Goal: Check status: Check status

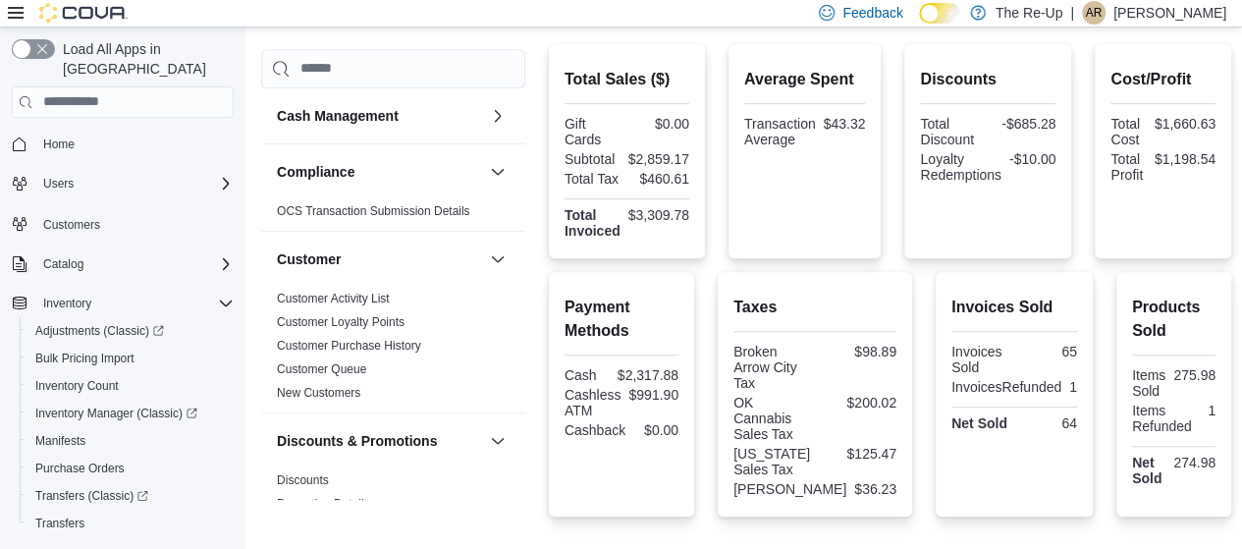
scroll to position [260, 0]
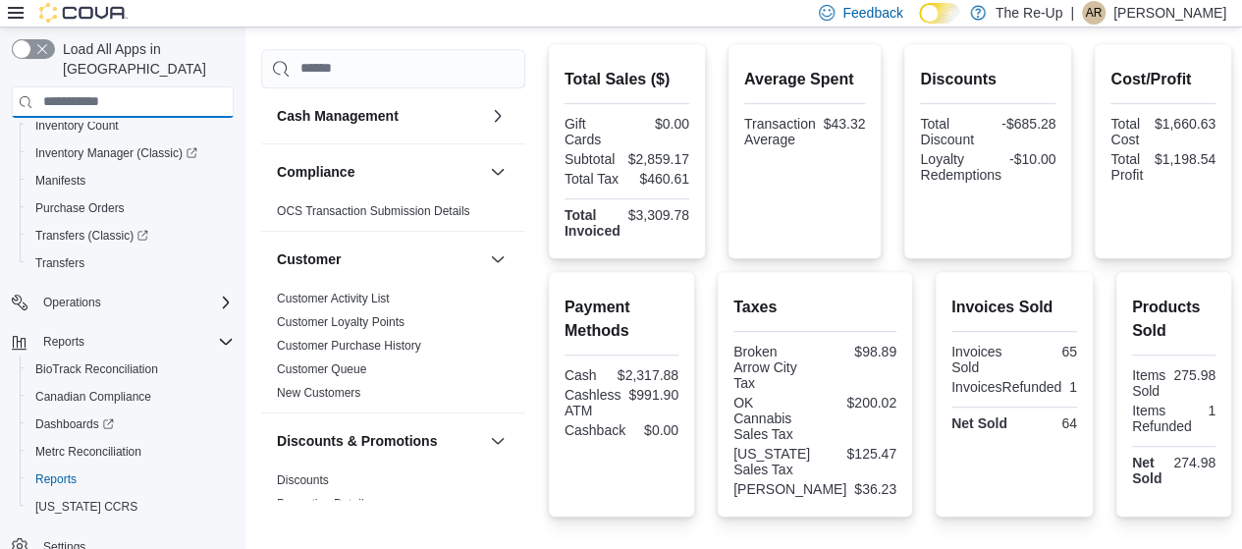
click at [110, 86] on input "search" at bounding box center [123, 101] width 222 height 31
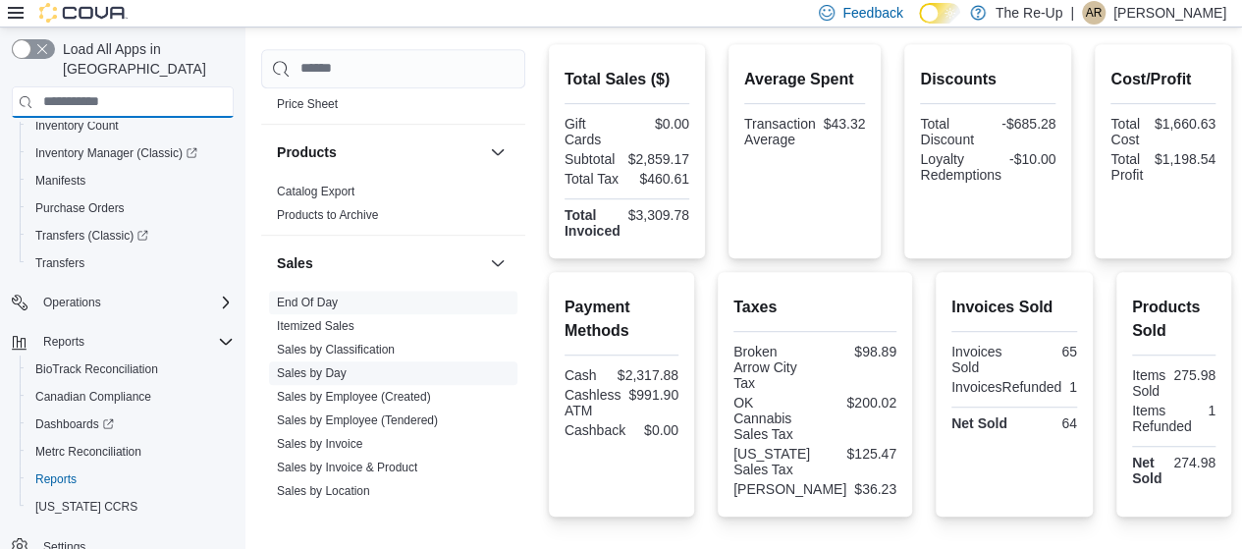
scroll to position [1171, 0]
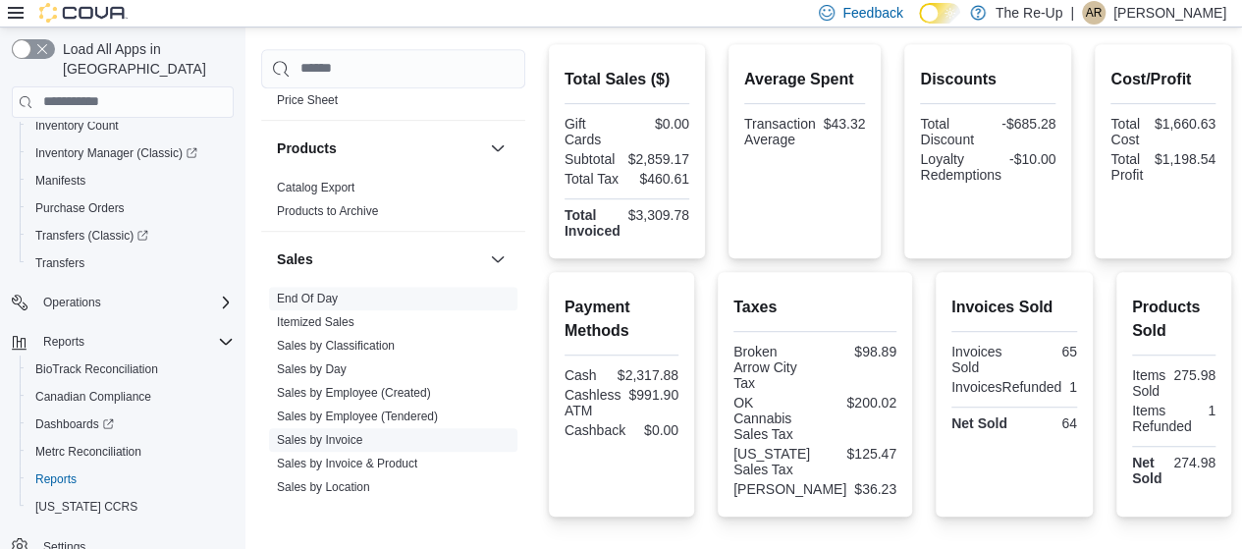
click at [339, 433] on link "Sales by Invoice" at bounding box center [319, 440] width 85 height 14
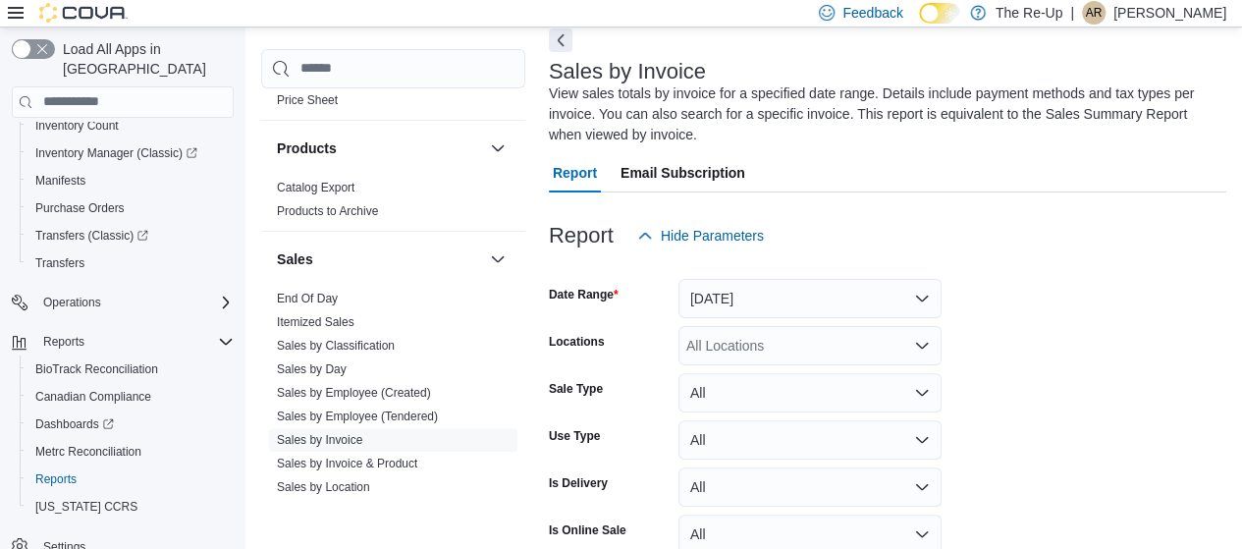
scroll to position [86, 0]
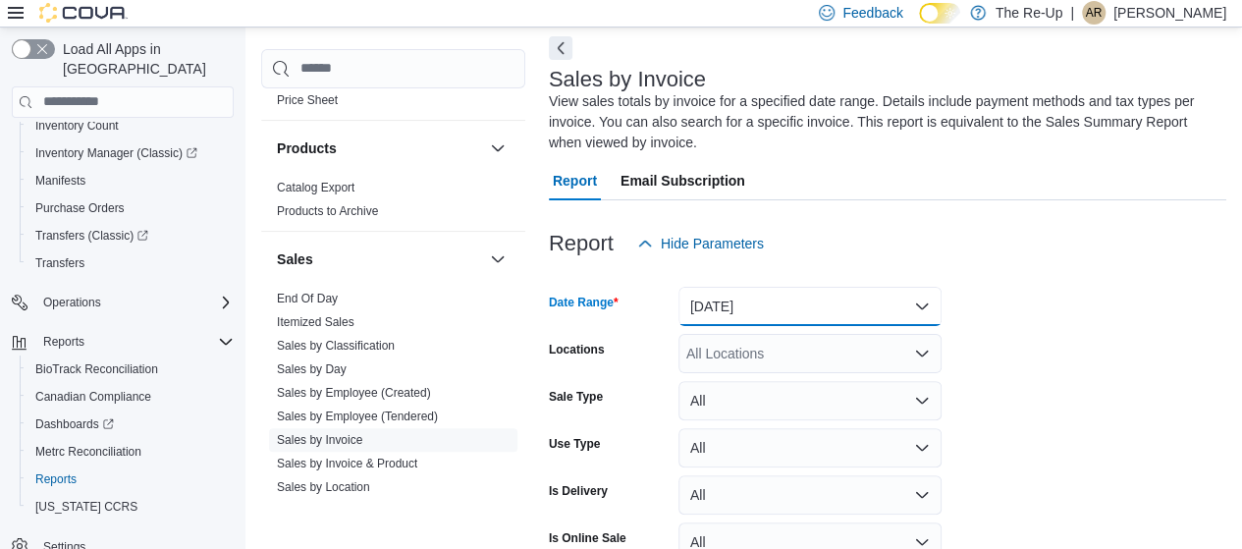
click at [759, 312] on button "[DATE]" at bounding box center [810, 306] width 263 height 39
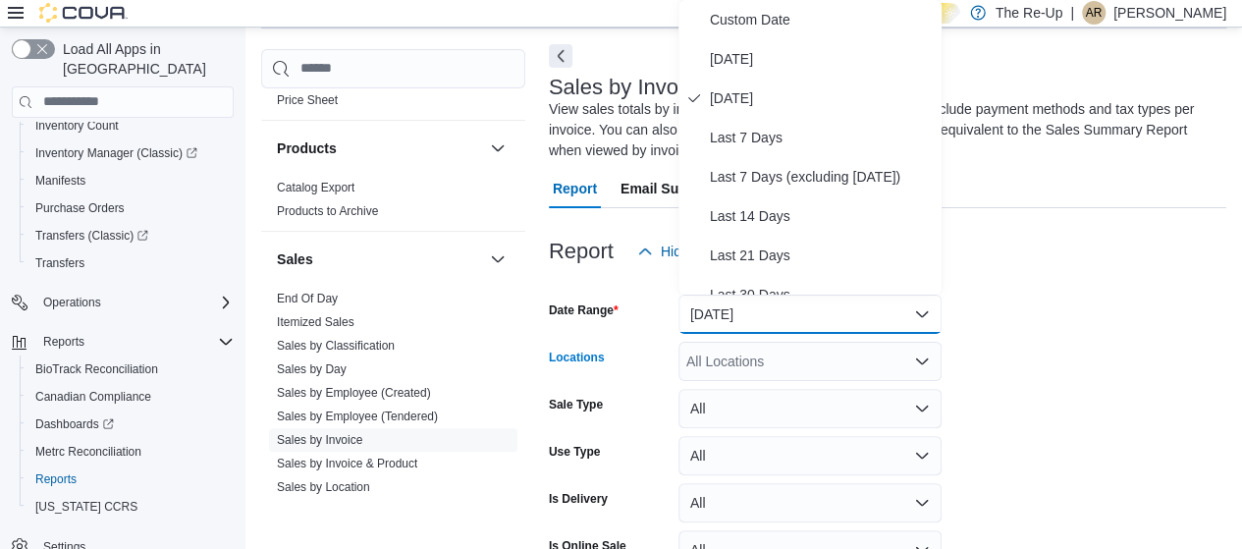
click at [902, 355] on div "All Locations" at bounding box center [810, 361] width 263 height 39
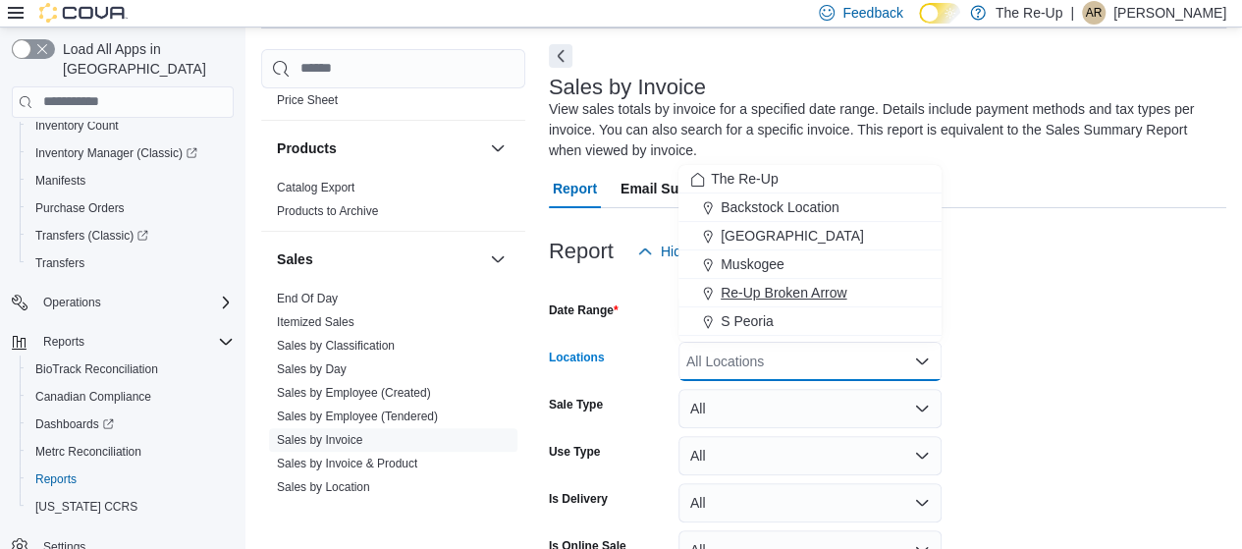
click at [852, 290] on div "Re-Up Broken Arrow" at bounding box center [810, 293] width 240 height 20
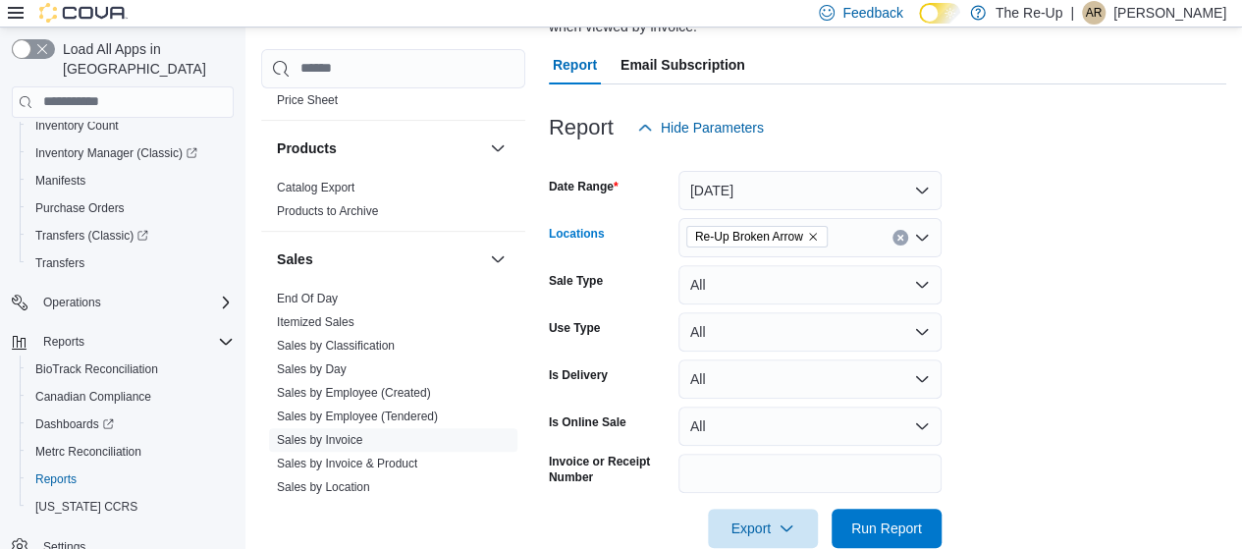
scroll to position [240, 0]
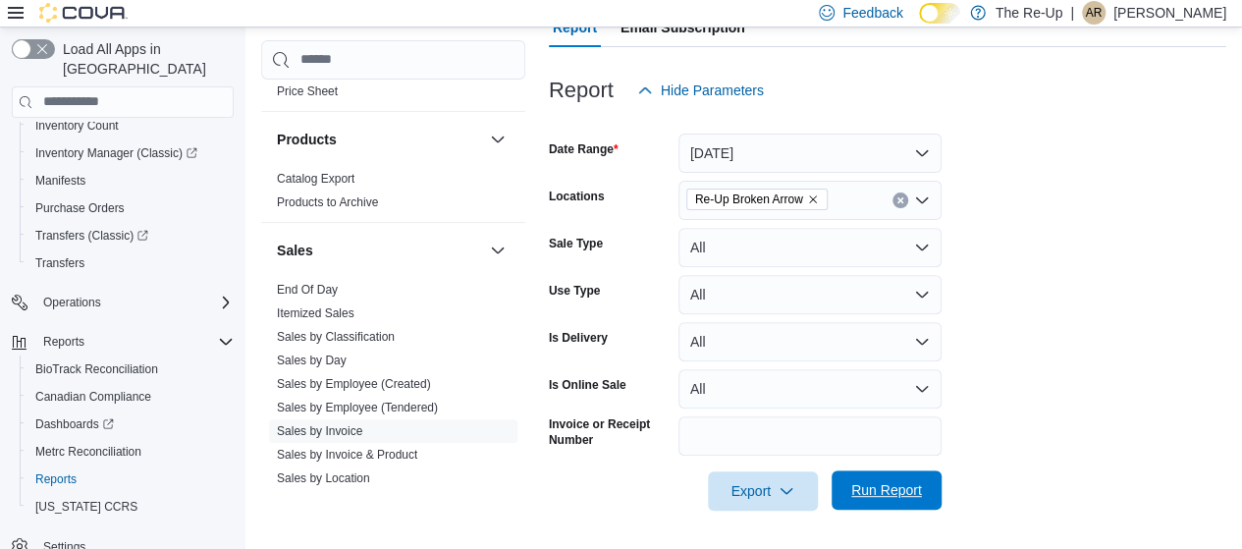
click at [907, 497] on span "Run Report" at bounding box center [887, 490] width 71 height 20
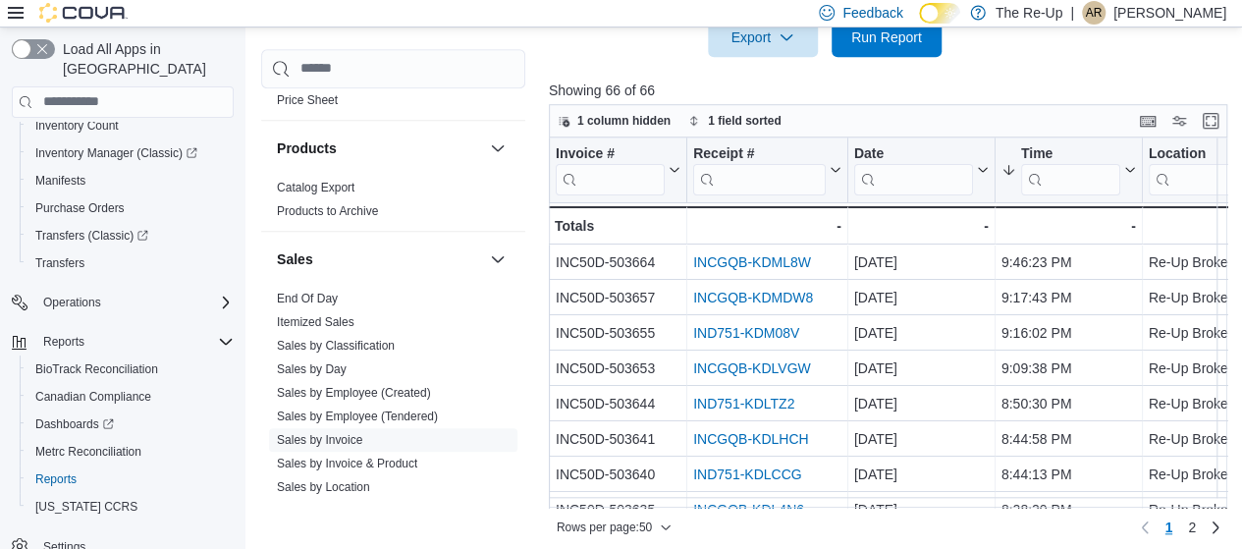
scroll to position [703, 0]
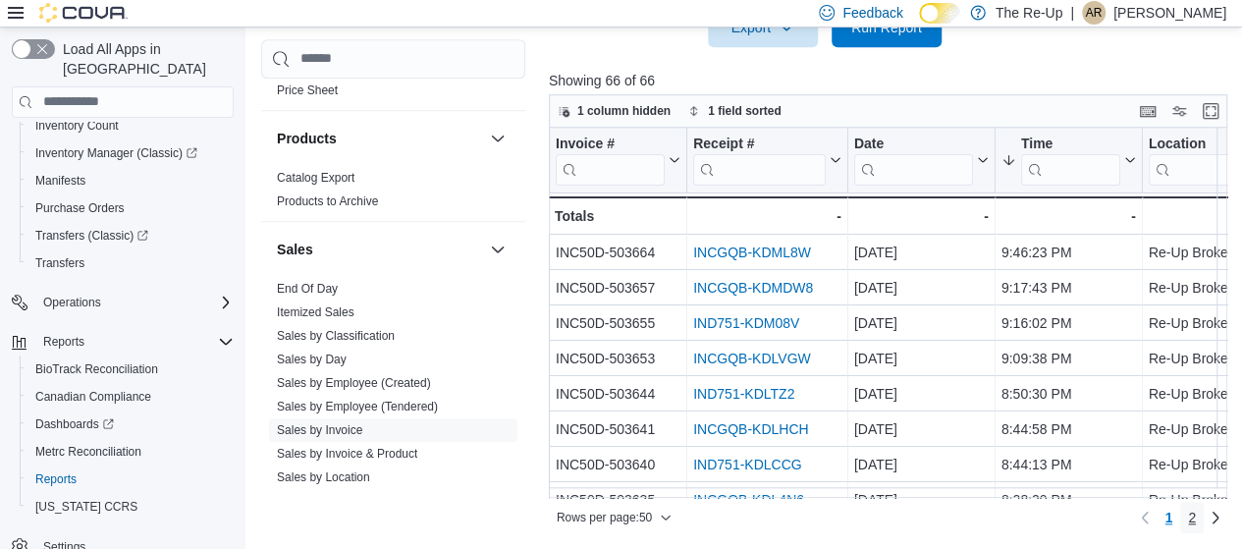
click at [1204, 518] on link "2" at bounding box center [1193, 517] width 24 height 31
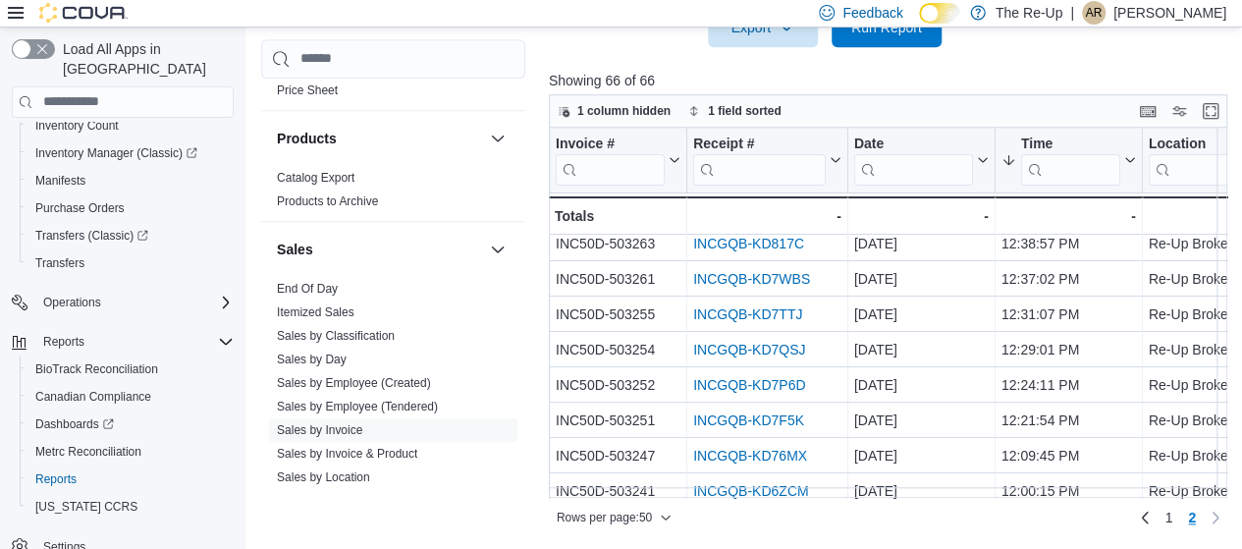
scroll to position [0, 0]
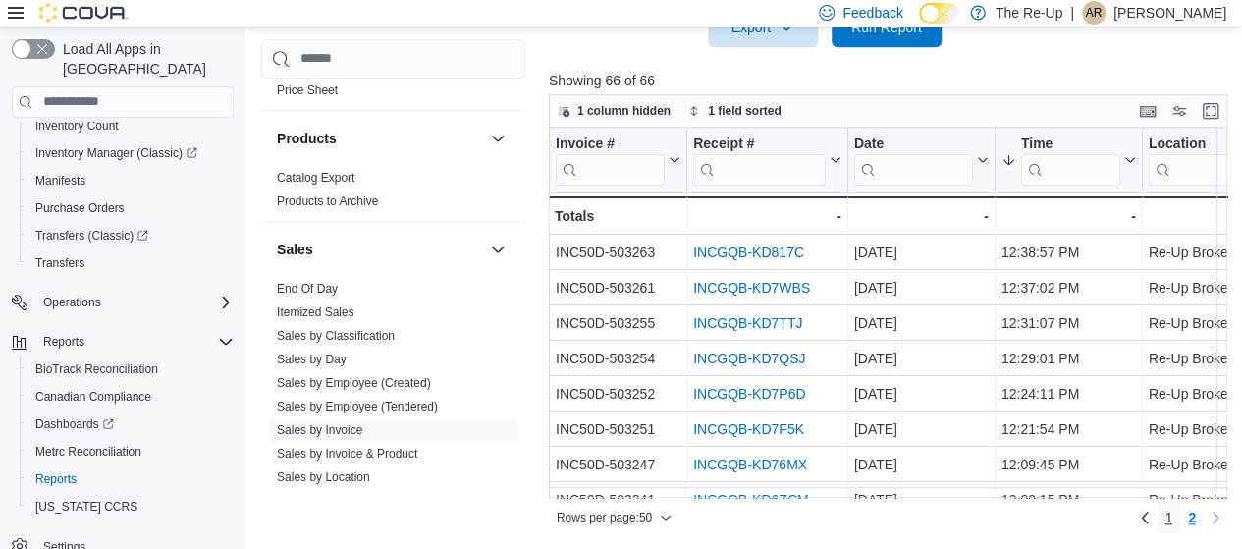
click at [1173, 518] on span "1" at bounding box center [1169, 518] width 8 height 20
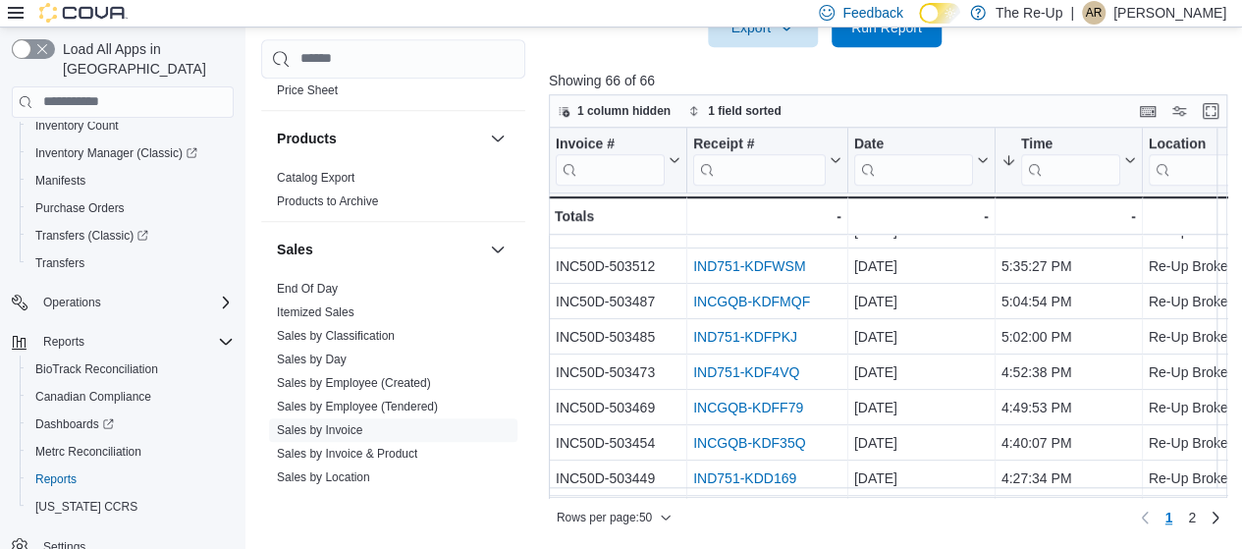
scroll to position [807, 0]
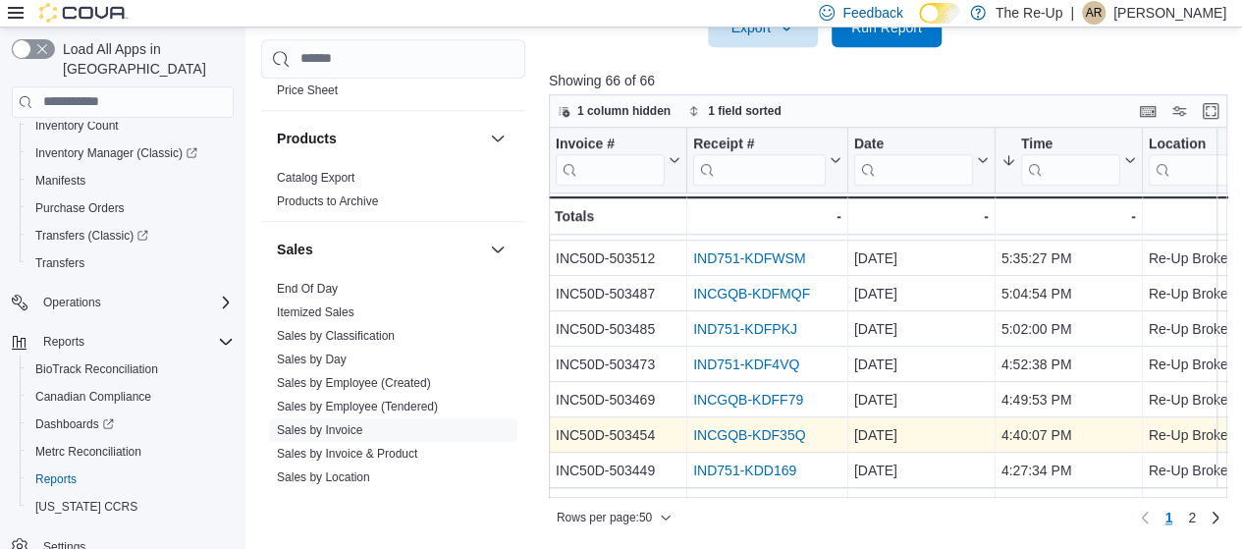
click at [768, 431] on link "INCGQB-KDF35Q" at bounding box center [749, 435] width 112 height 16
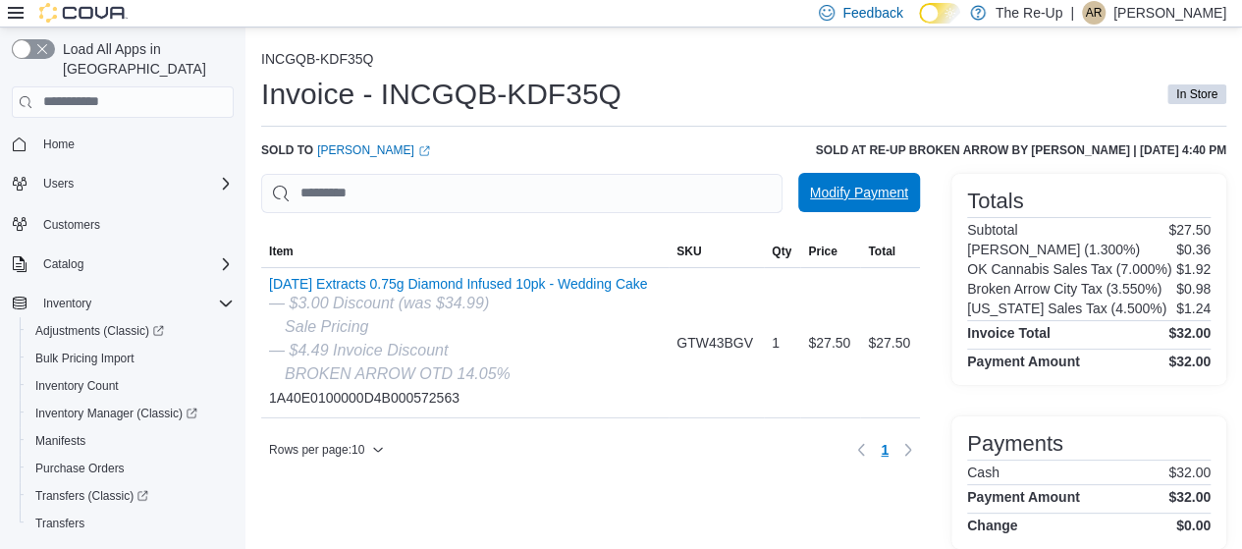
click at [883, 194] on span "Modify Payment" at bounding box center [859, 193] width 98 height 20
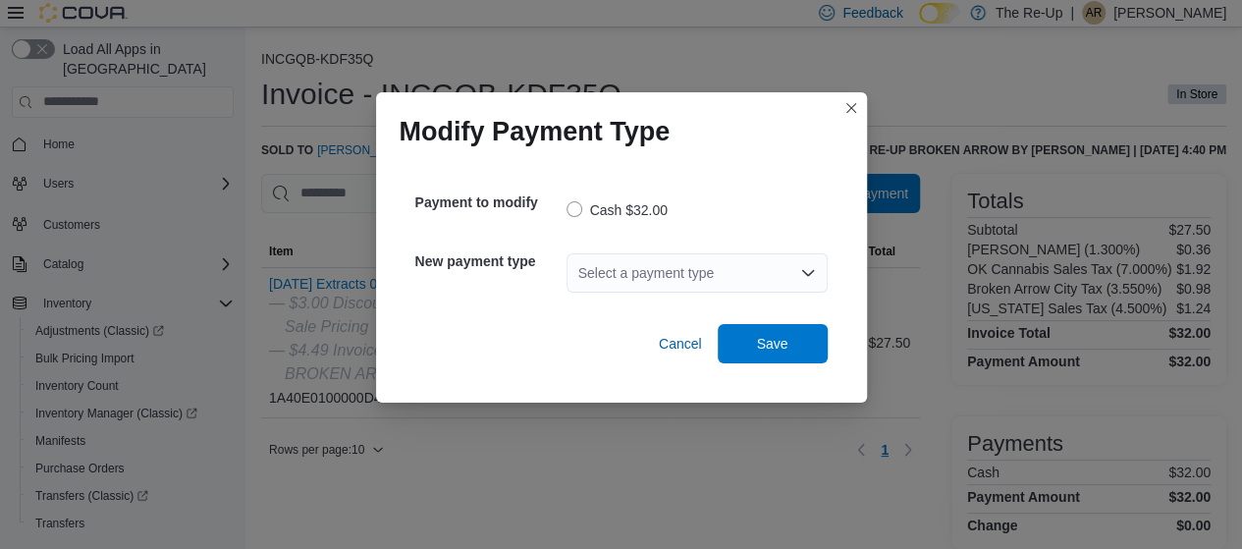
click at [708, 266] on div "Select a payment type" at bounding box center [697, 272] width 261 height 39
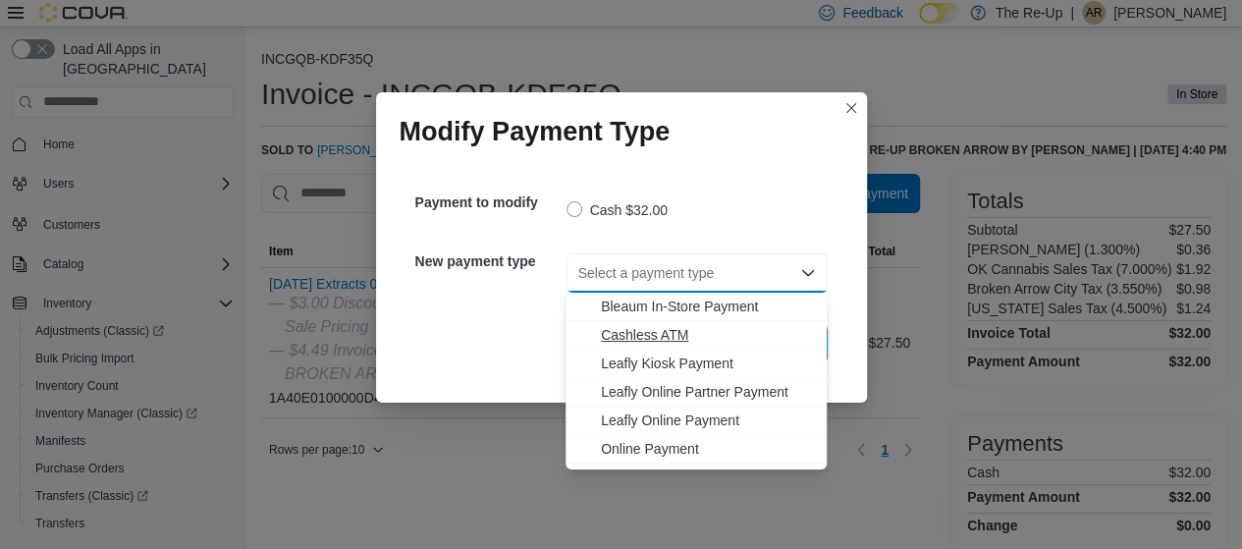
click at [678, 338] on span "Cashless ATM" at bounding box center [708, 335] width 214 height 20
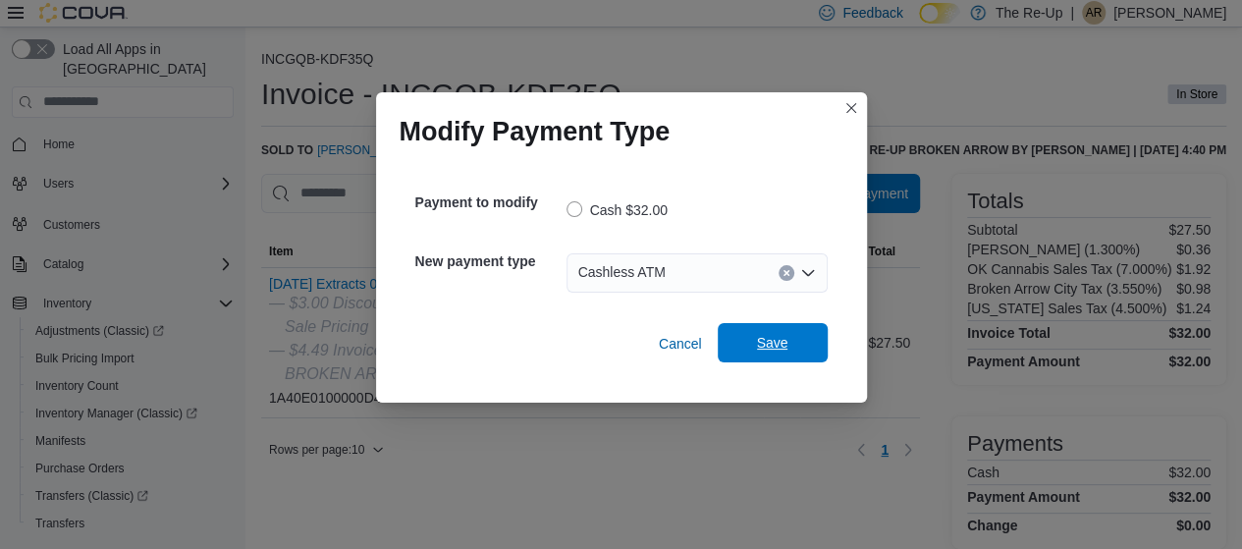
click at [788, 342] on span "Save" at bounding box center [773, 342] width 86 height 39
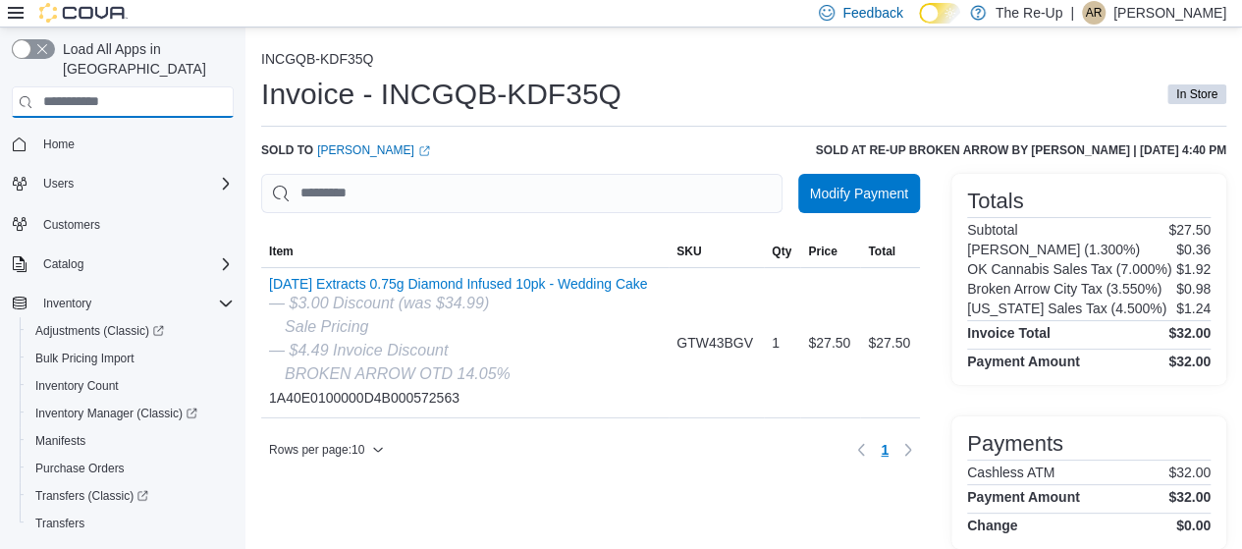
click at [92, 87] on input "search" at bounding box center [123, 101] width 222 height 31
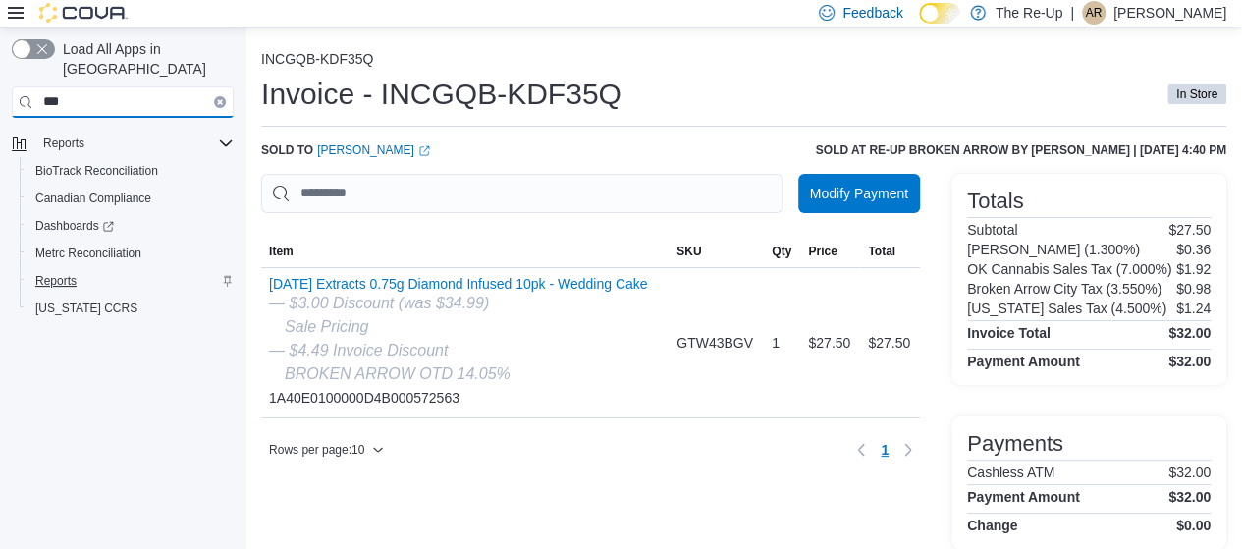
type input "***"
click at [75, 273] on span "Reports" at bounding box center [55, 281] width 41 height 16
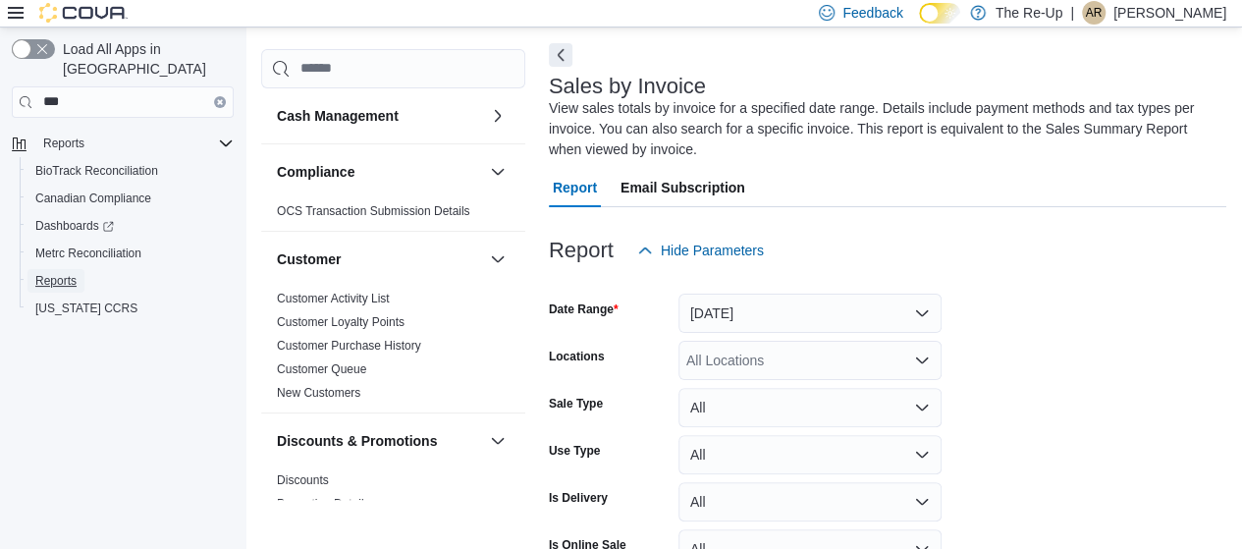
scroll to position [86, 0]
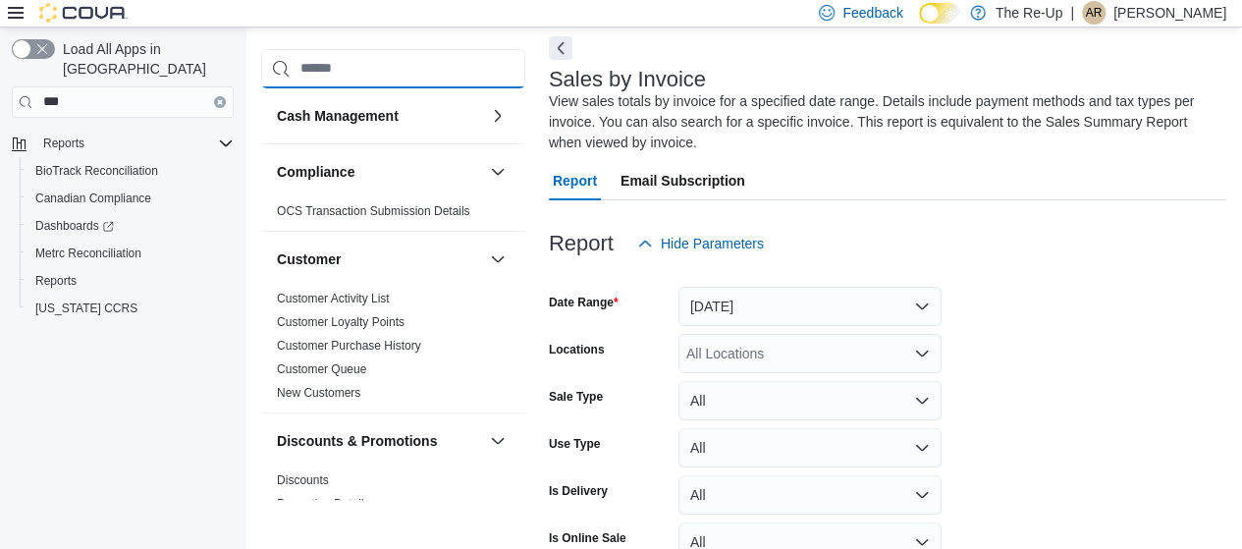
click at [336, 60] on input "search" at bounding box center [393, 68] width 264 height 39
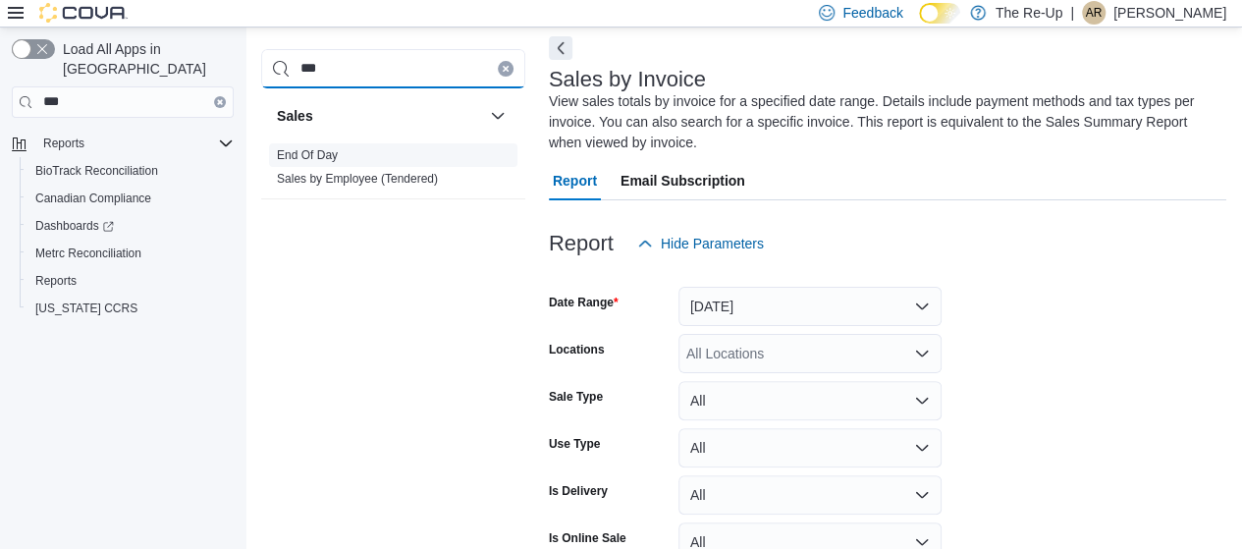
type input "***"
click at [324, 154] on link "End Of Day" at bounding box center [307, 155] width 61 height 14
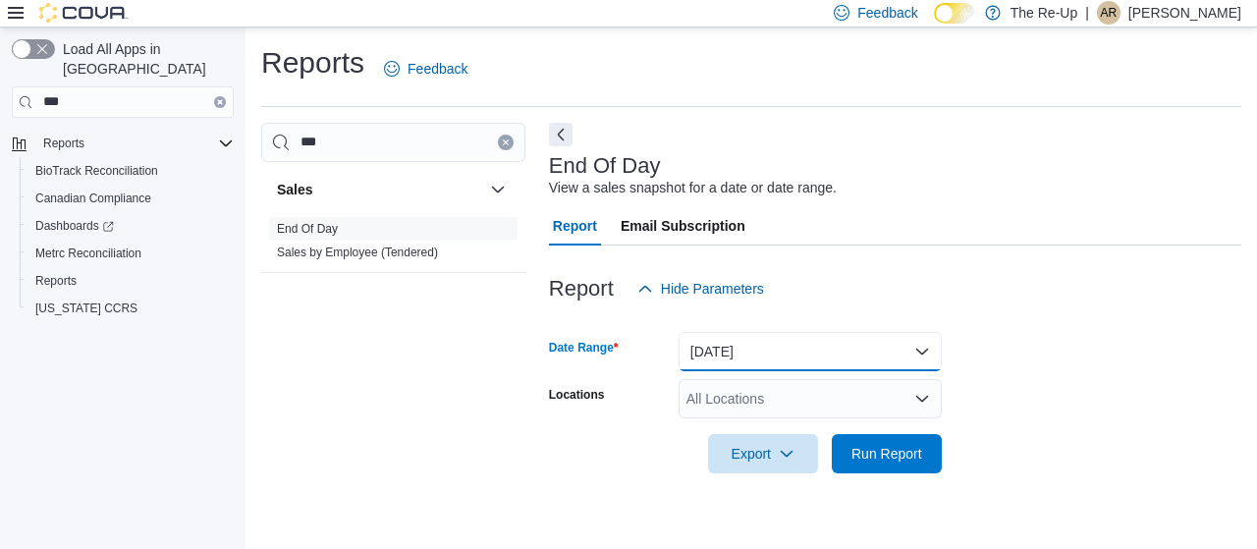
click at [765, 355] on button "[DATE]" at bounding box center [810, 351] width 263 height 39
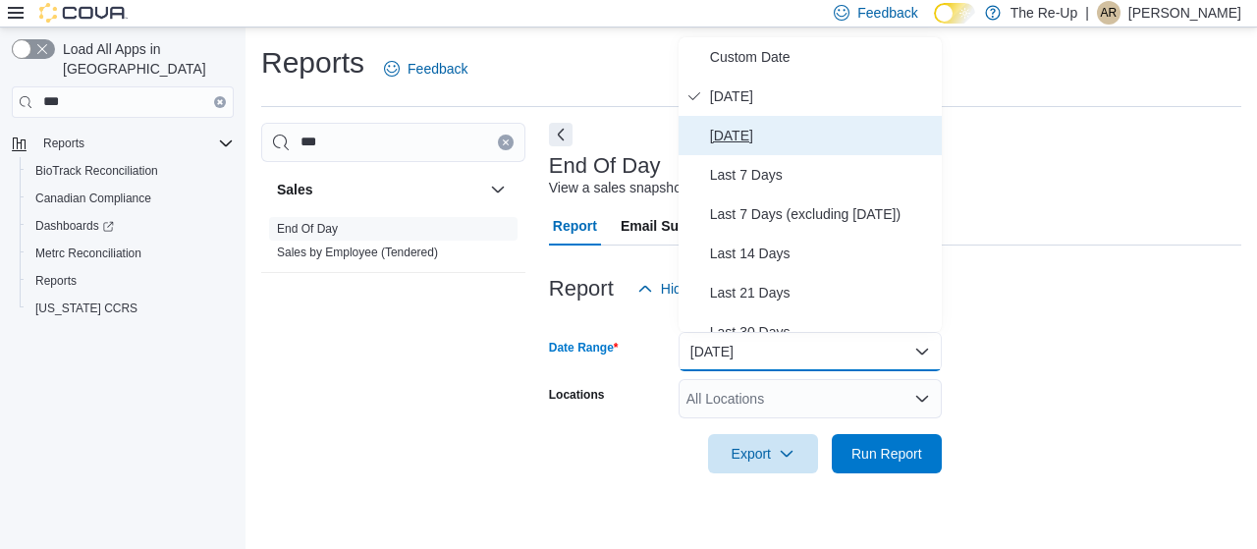
click at [781, 127] on span "[DATE]" at bounding box center [822, 136] width 224 height 24
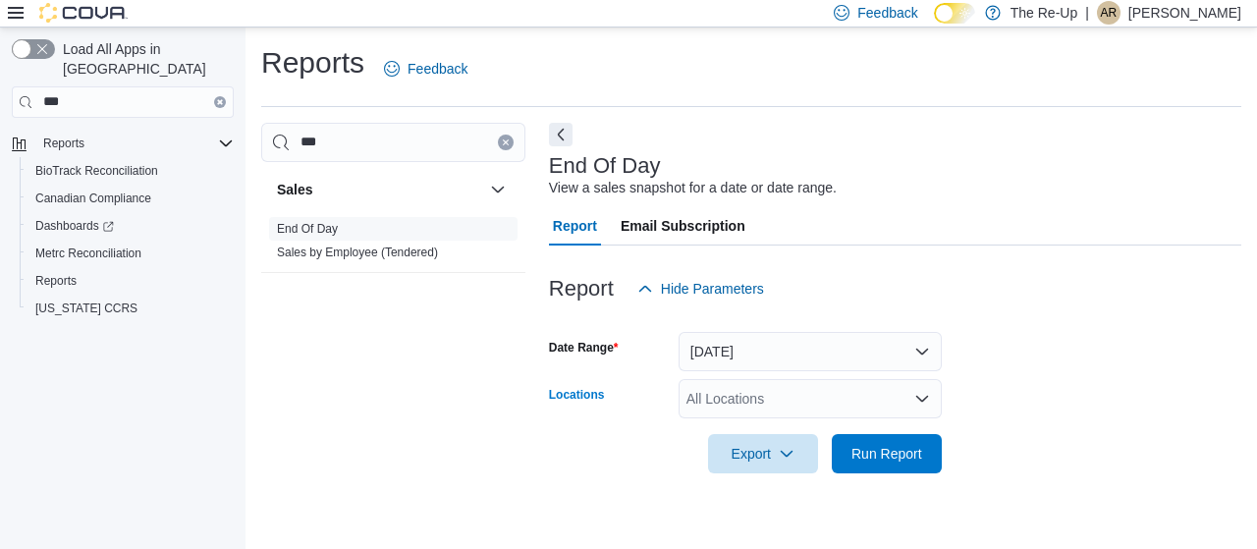
click at [742, 408] on div "All Locations" at bounding box center [810, 398] width 263 height 39
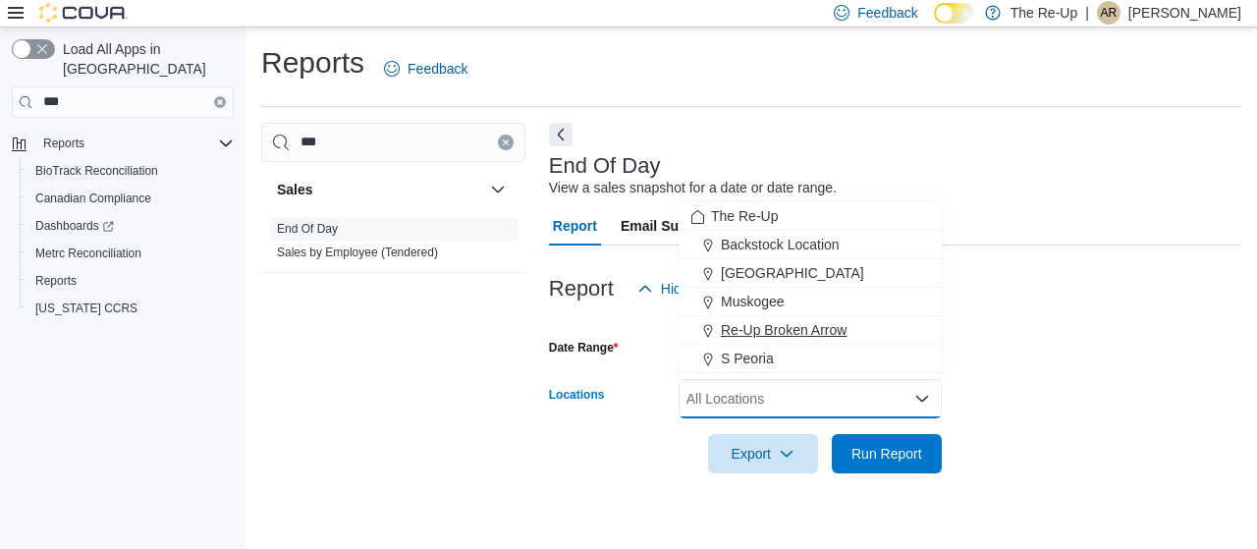
click at [788, 330] on span "Re-Up Broken Arrow" at bounding box center [784, 330] width 126 height 20
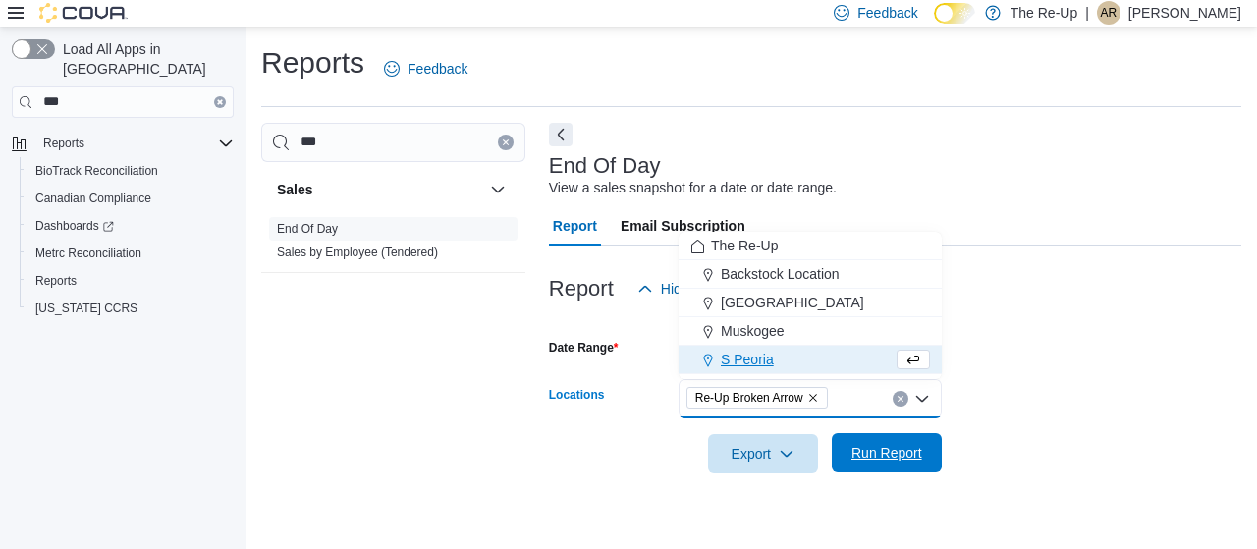
click at [888, 435] on span "Run Report" at bounding box center [887, 452] width 86 height 39
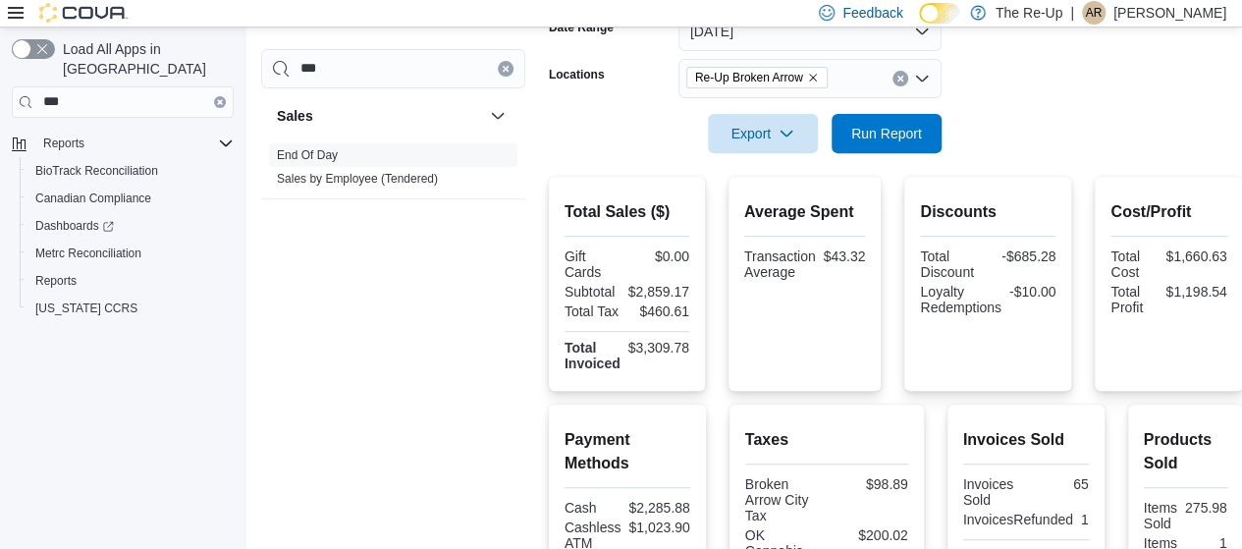
scroll to position [331, 0]
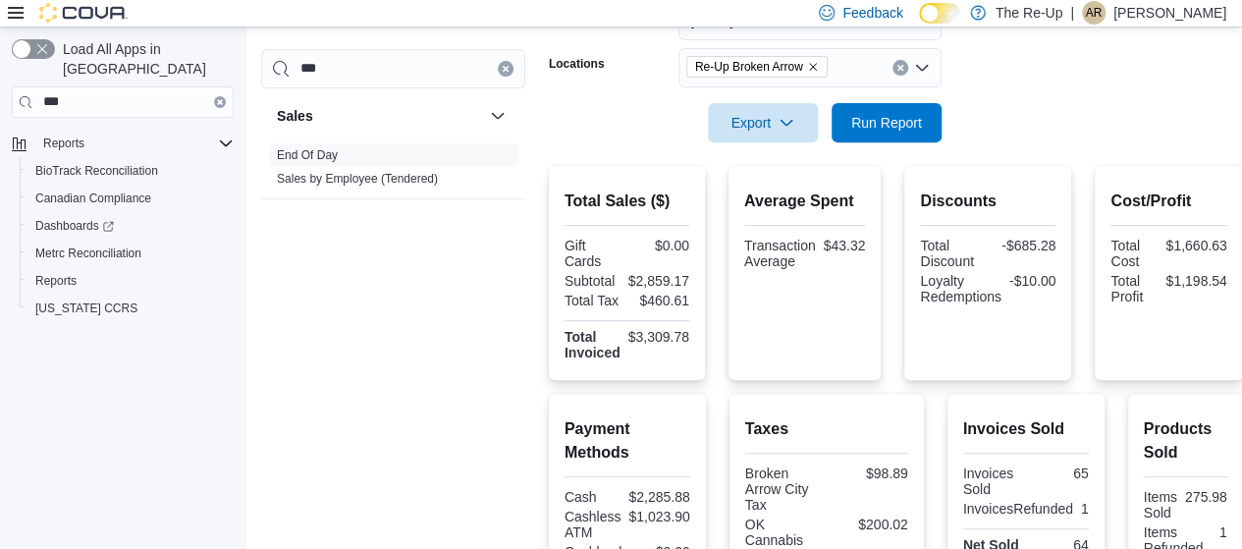
click at [14, 11] on icon at bounding box center [16, 13] width 16 height 16
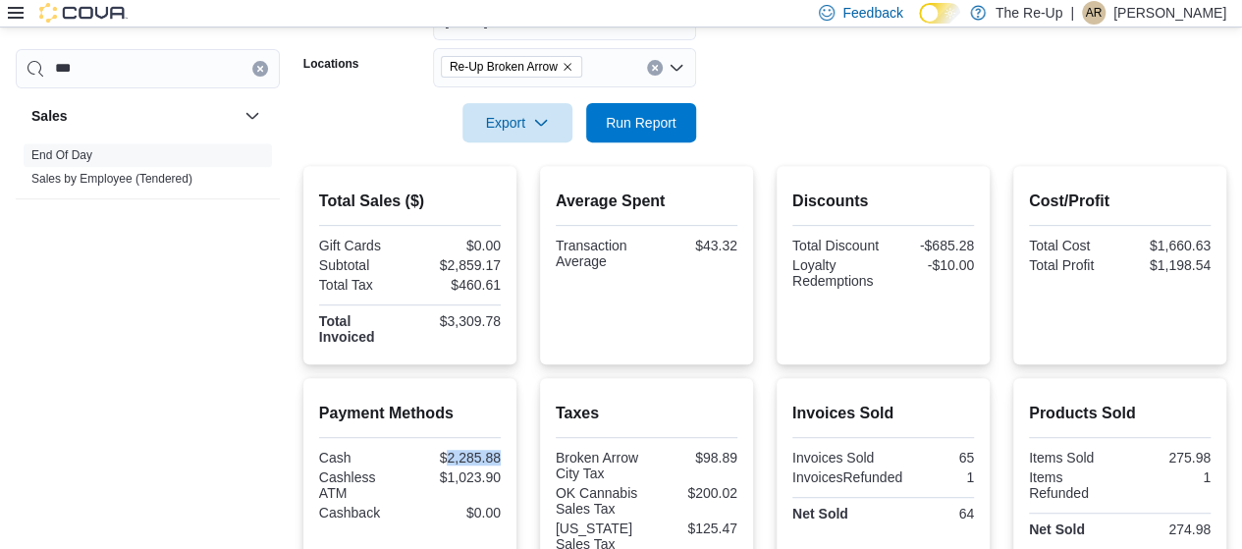
drag, startPoint x: 451, startPoint y: 456, endPoint x: 505, endPoint y: 455, distance: 54.0
click at [505, 455] on div "Payment Methods Cash $2,285.88 Cashless ATM $1,023.90 Cashback $0.00" at bounding box center [409, 484] width 213 height 213
copy div "2,285.88"
